Goal: Find specific page/section: Find specific page/section

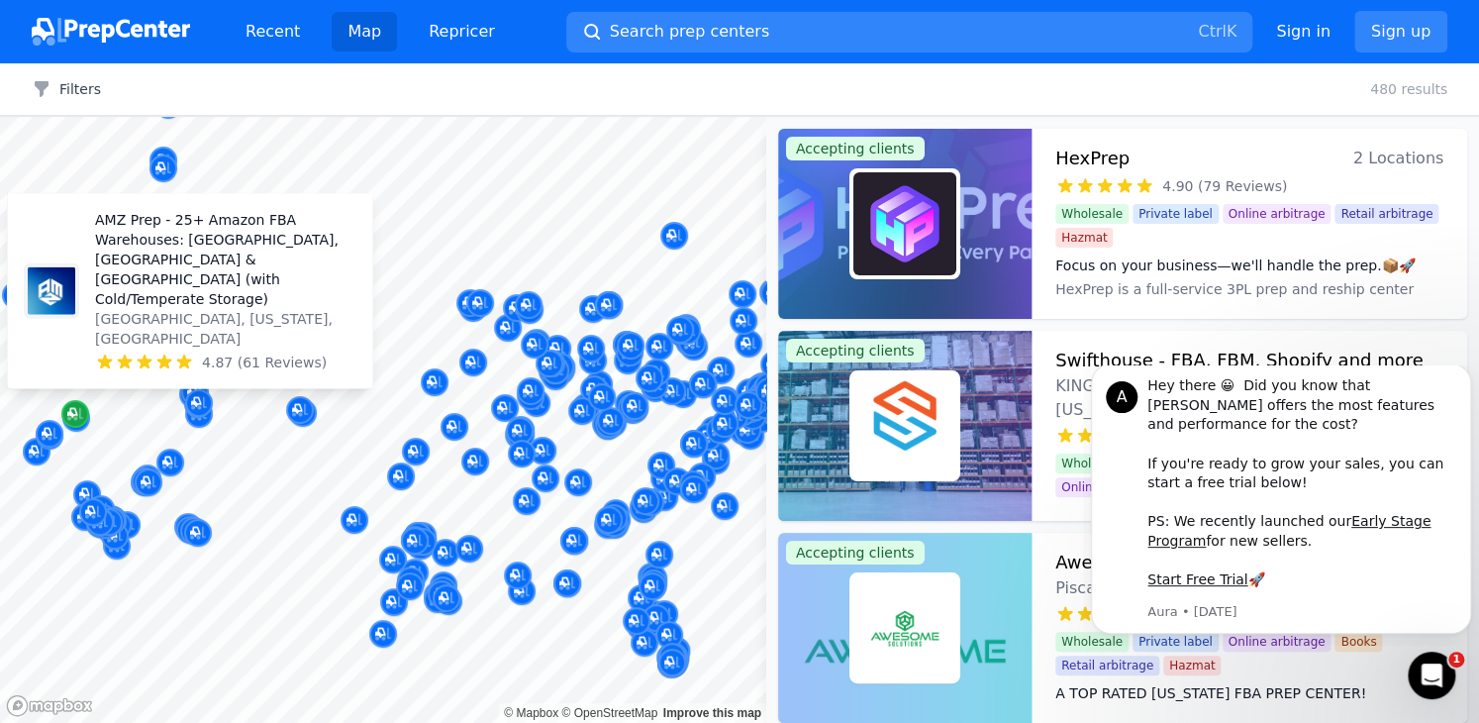
click at [79, 417] on icon "Map marker" at bounding box center [75, 414] width 16 height 13
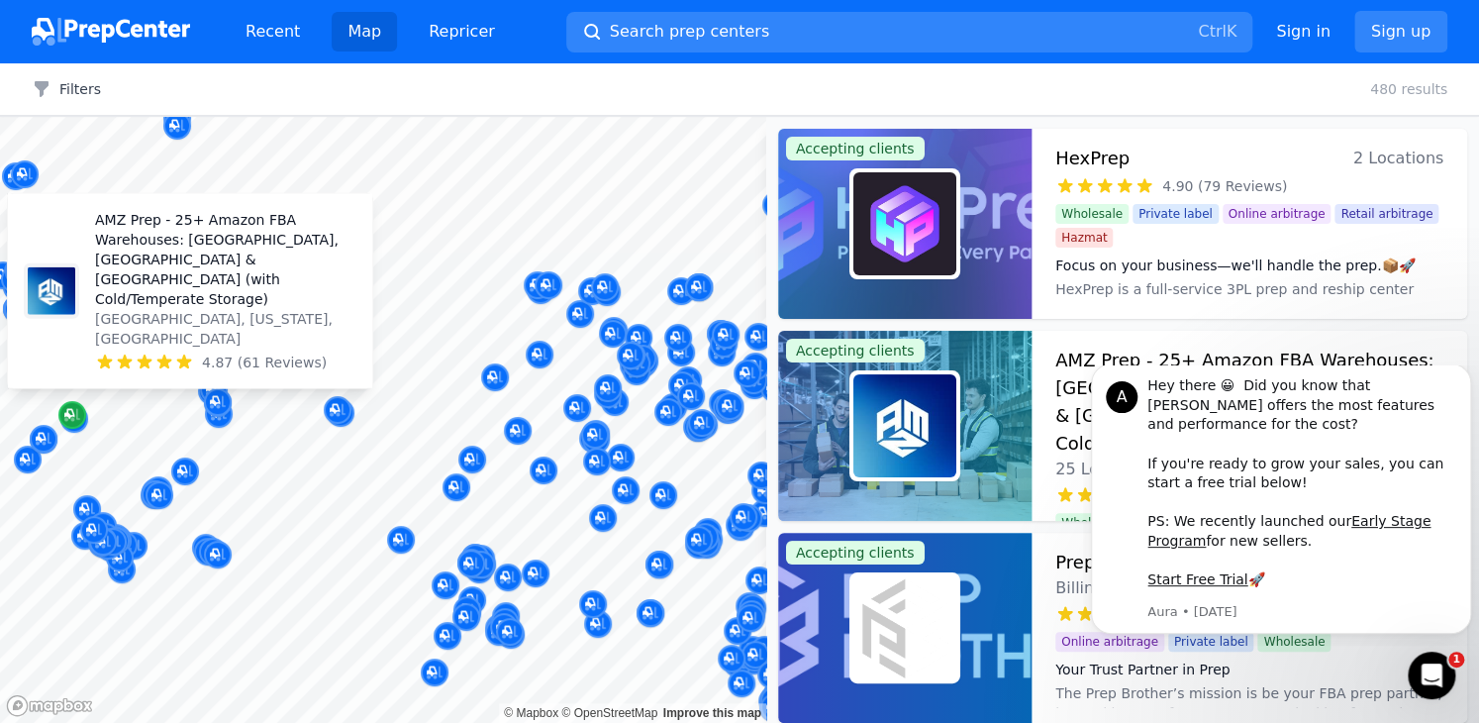
click at [77, 412] on icon "Map marker" at bounding box center [72, 415] width 16 height 13
click at [79, 415] on icon "Map marker" at bounding box center [72, 415] width 16 height 20
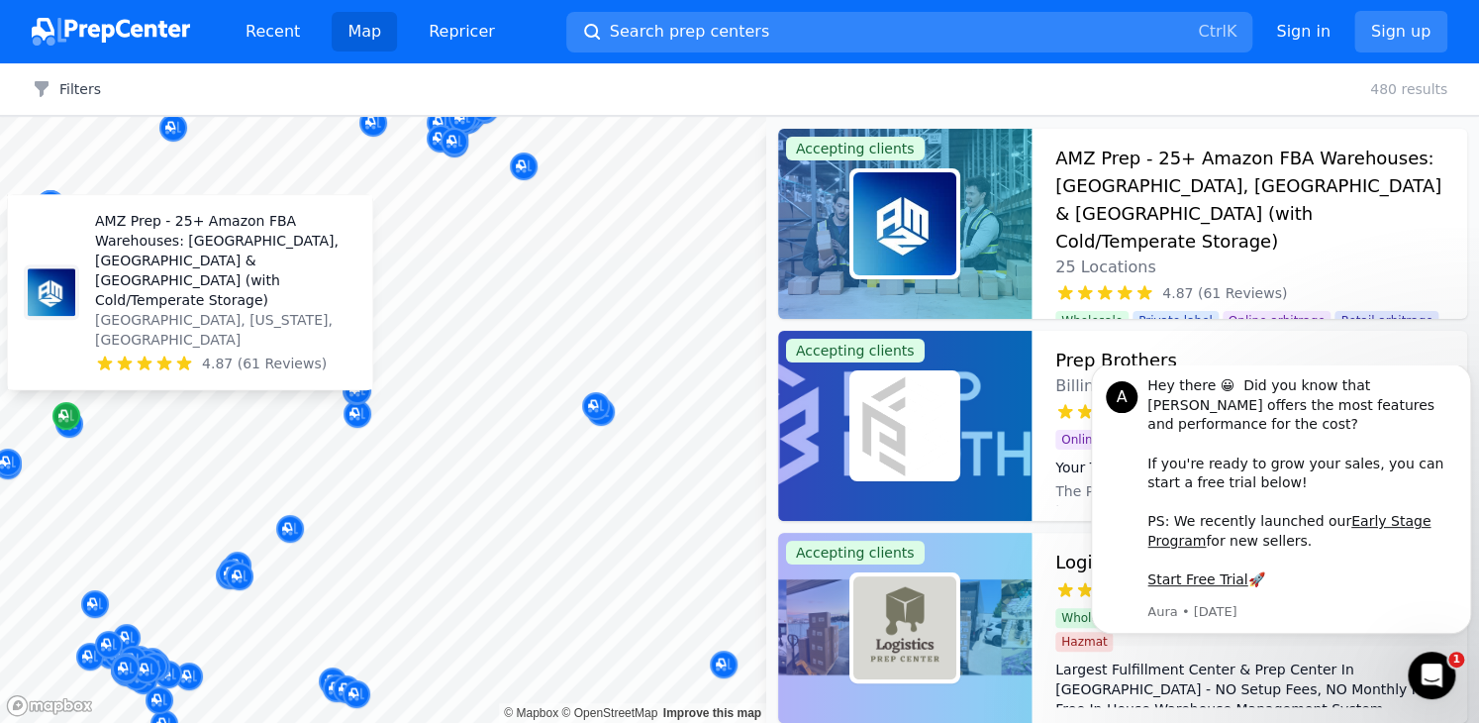
click at [79, 415] on div "Map marker" at bounding box center [66, 416] width 28 height 28
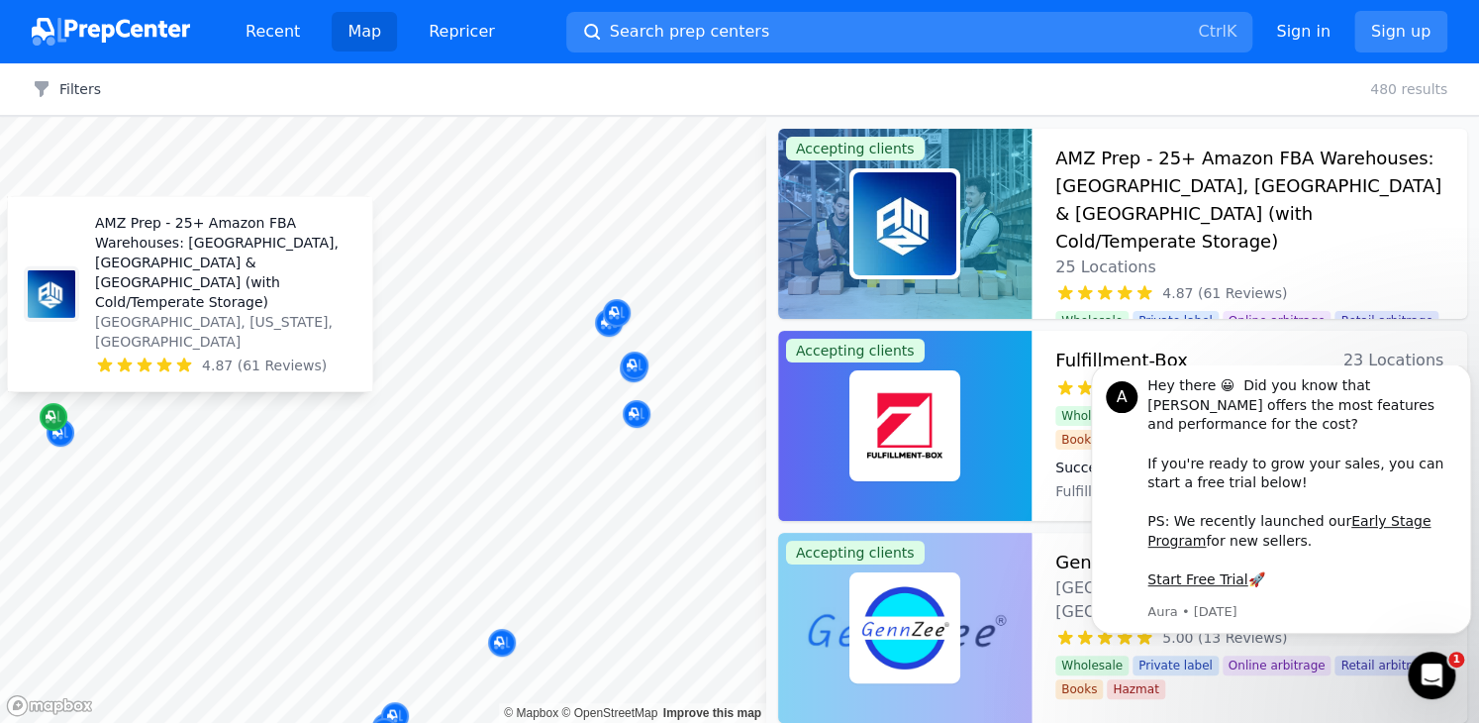
click at [55, 427] on div "Map marker" at bounding box center [54, 417] width 28 height 28
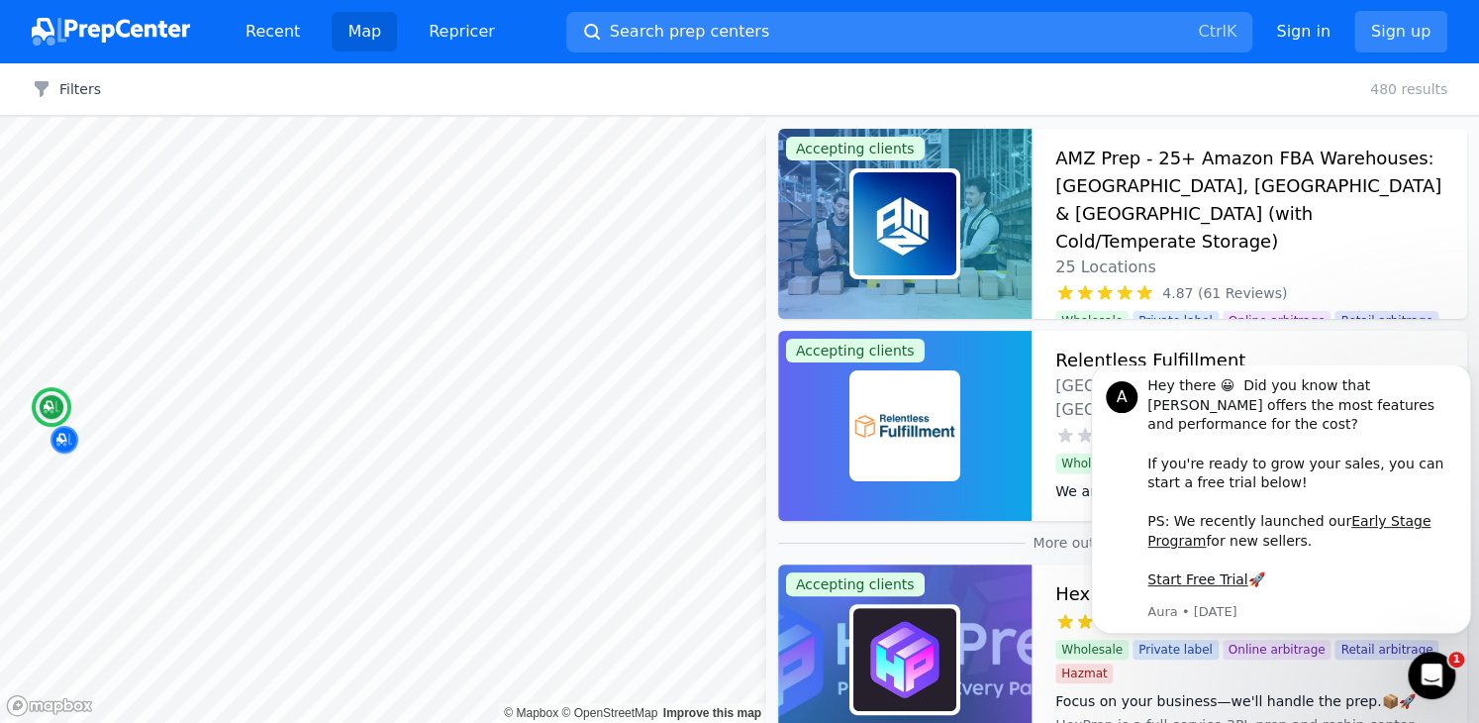
click at [1134, 162] on h3 "AMZ Prep - 25+ Amazon FBA Warehouses: [GEOGRAPHIC_DATA], [GEOGRAPHIC_DATA] & [G…" at bounding box center [1249, 200] width 388 height 111
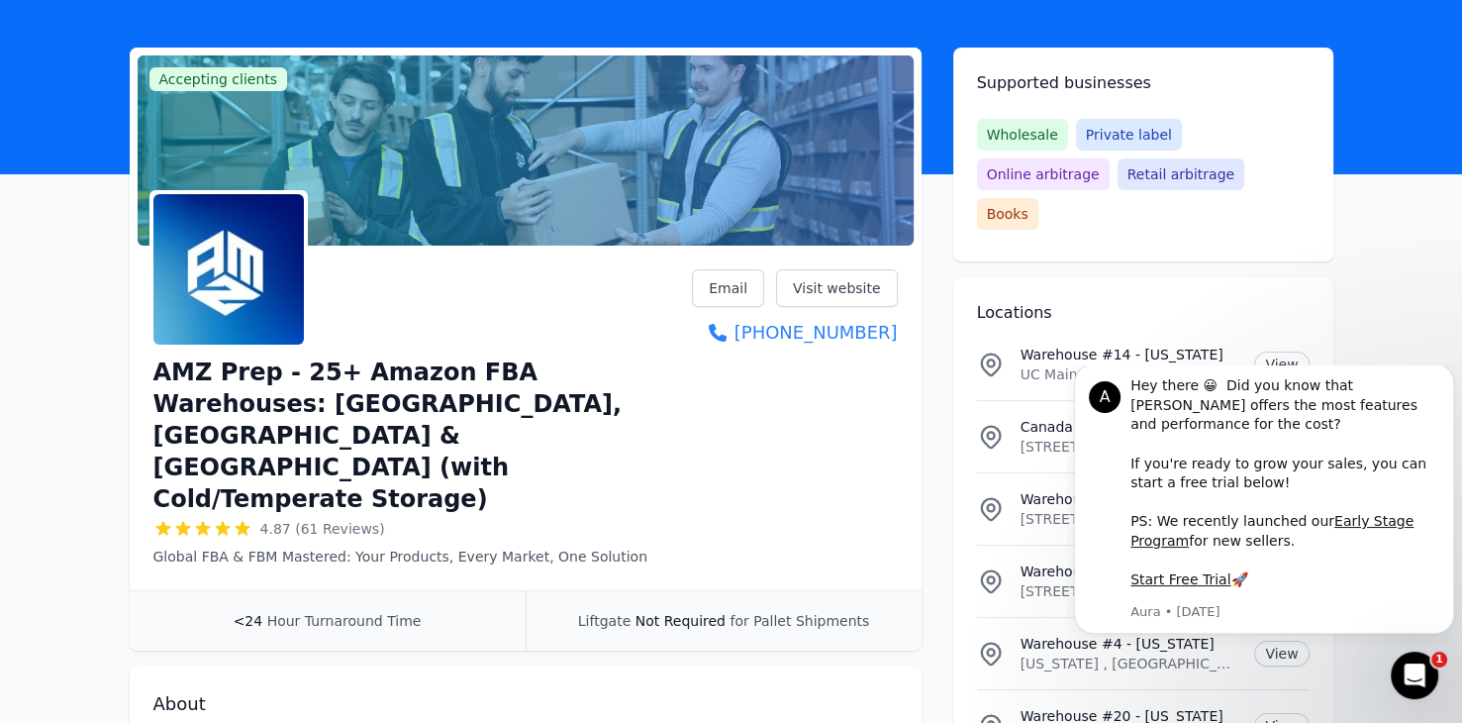
scroll to position [79, 0]
